Goal: Task Accomplishment & Management: Use online tool/utility

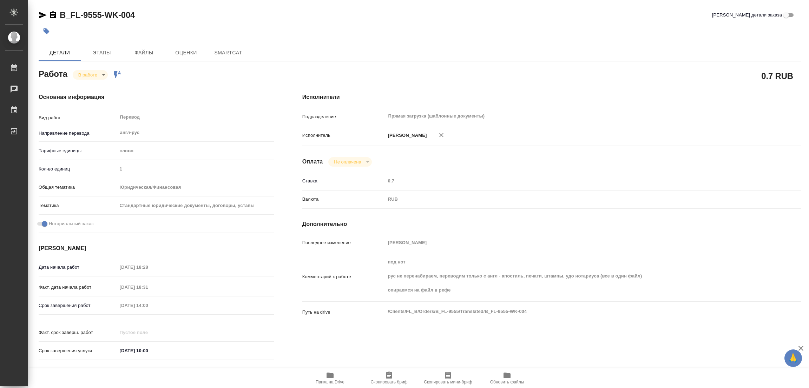
type textarea "x"
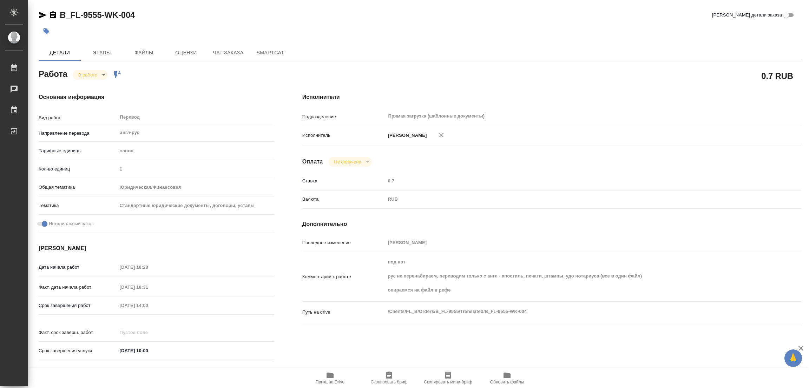
type textarea "x"
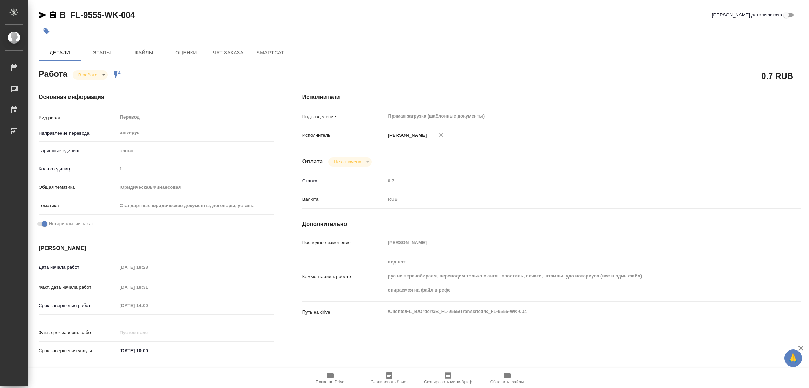
type textarea "x"
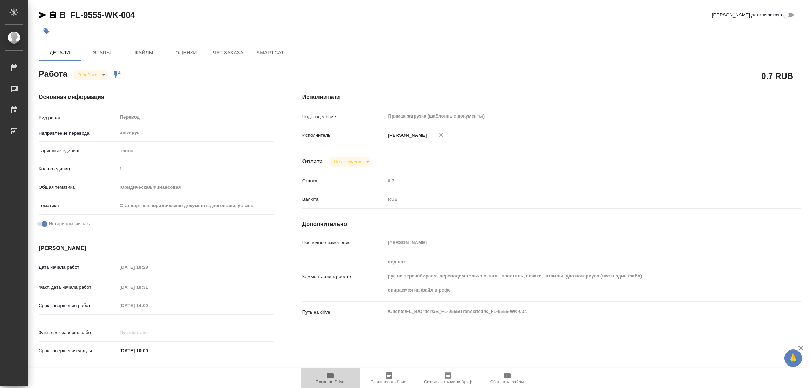
click at [330, 379] on icon "button" at bounding box center [330, 375] width 8 height 8
click at [392, 25] on div at bounding box center [293, 31] width 508 height 15
type textarea "x"
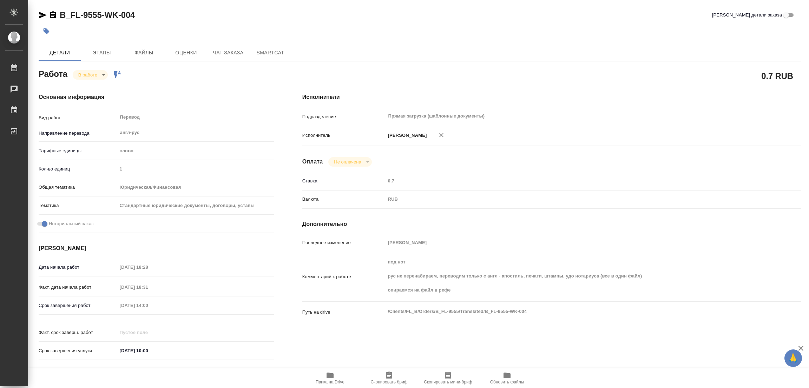
type textarea "x"
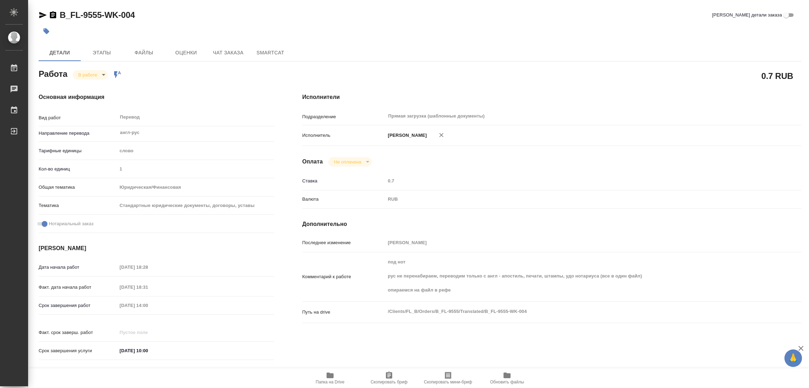
type textarea "x"
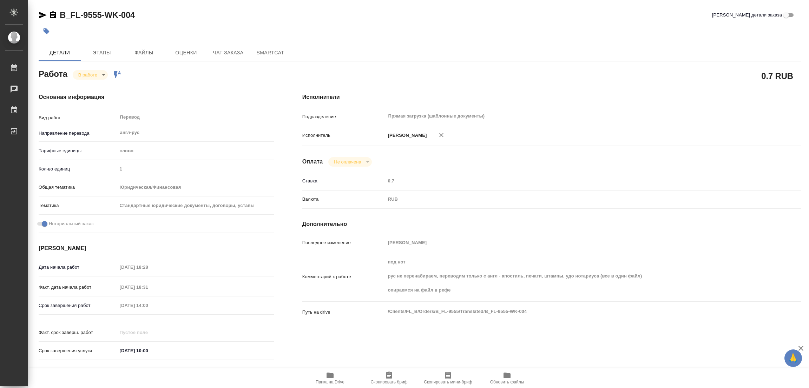
type textarea "x"
